Goal: Task Accomplishment & Management: Complete application form

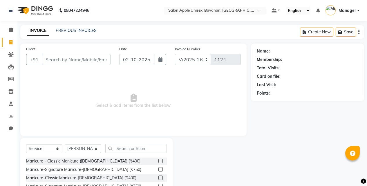
select select "474"
select select "service"
select select "14344"
type input "7586231497"
click at [96, 59] on span "Add Client" at bounding box center [95, 60] width 23 height 6
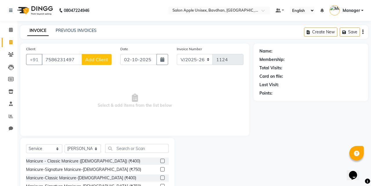
select select "22"
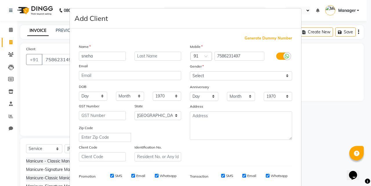
type input "sneha"
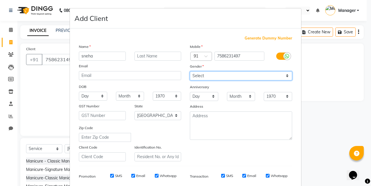
click at [243, 75] on select "Select [DEMOGRAPHIC_DATA] [DEMOGRAPHIC_DATA] Other Prefer Not To Say" at bounding box center [241, 75] width 102 height 9
click at [190, 71] on select "Select [DEMOGRAPHIC_DATA] [DEMOGRAPHIC_DATA] Other Prefer Not To Say" at bounding box center [241, 75] width 102 height 9
click at [205, 75] on select "Select [DEMOGRAPHIC_DATA] [DEMOGRAPHIC_DATA] Other Prefer Not To Say" at bounding box center [241, 75] width 102 height 9
select select "[DEMOGRAPHIC_DATA]"
click at [190, 71] on select "Select [DEMOGRAPHIC_DATA] [DEMOGRAPHIC_DATA] Other Prefer Not To Say" at bounding box center [241, 75] width 102 height 9
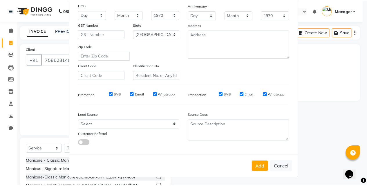
scroll to position [82, 0]
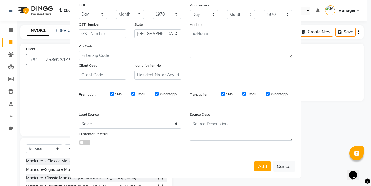
click at [264, 166] on button "Add" at bounding box center [262, 166] width 16 height 10
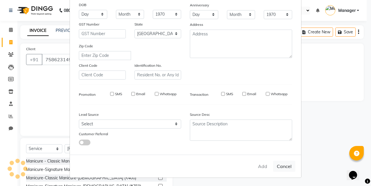
select select
select select "null"
select select
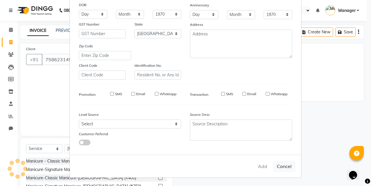
select select
checkbox input "false"
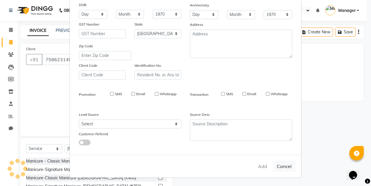
checkbox input "false"
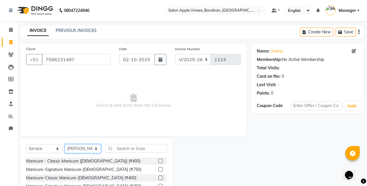
click at [87, 145] on select "Select Stylist Akash Mane [PERSON_NAME] Darshan [PERSON_NAME] More Manager [PER…" at bounding box center [83, 148] width 36 height 9
select select "10283"
click at [65, 144] on select "Select Stylist Akash Mane [PERSON_NAME] Darshan [PERSON_NAME] More Manager [PER…" at bounding box center [83, 148] width 36 height 9
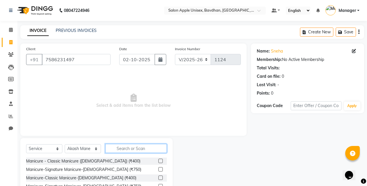
click at [123, 150] on input "text" at bounding box center [135, 148] width 61 height 9
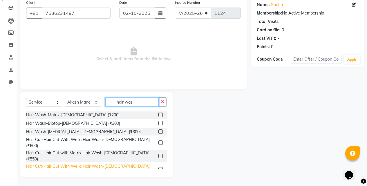
scroll to position [58, 0]
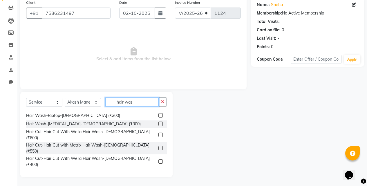
type input "hair was"
click at [78, 144] on div "Hair Wash - Wella ([DEMOGRAPHIC_DATA]) (₹350) Hair Wash-Wella -[DEMOGRAPHIC_DAT…" at bounding box center [96, 140] width 141 height 58
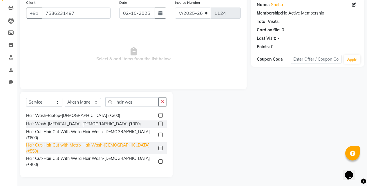
click at [81, 142] on div "Hair Cut-Hair Cut with Matrix Hair Wash-[DEMOGRAPHIC_DATA] (₹550)" at bounding box center [91, 148] width 130 height 12
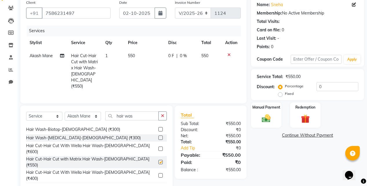
checkbox input "false"
click at [262, 116] on img at bounding box center [265, 118] width 15 height 10
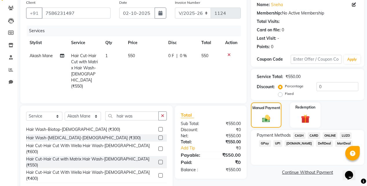
click at [332, 135] on span "ONLINE" at bounding box center [329, 135] width 15 height 7
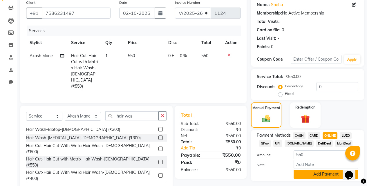
click at [320, 175] on button "Add Payment" at bounding box center [325, 174] width 65 height 9
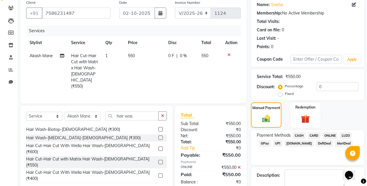
click at [321, 134] on div "ONLINE" at bounding box center [328, 136] width 17 height 8
click at [326, 136] on span "ONLINE" at bounding box center [329, 135] width 15 height 7
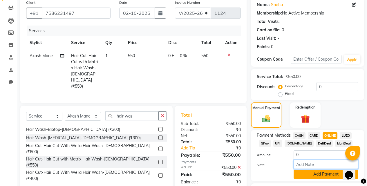
click at [315, 170] on div "Amount: 0 Note: Add Payment" at bounding box center [306, 164] width 101 height 28
click at [315, 170] on button "Add Payment" at bounding box center [325, 174] width 65 height 9
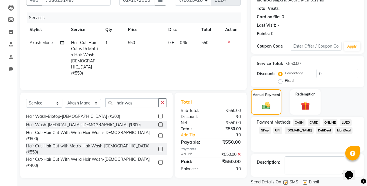
scroll to position [79, 0]
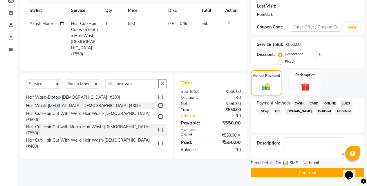
click at [286, 164] on label at bounding box center [285, 163] width 4 height 4
click at [286, 164] on input "checkbox" at bounding box center [285, 163] width 4 height 4
checkbox input "false"
click at [284, 173] on button "Checkout" at bounding box center [307, 172] width 113 height 9
